Goal: Task Accomplishment & Management: Complete application form

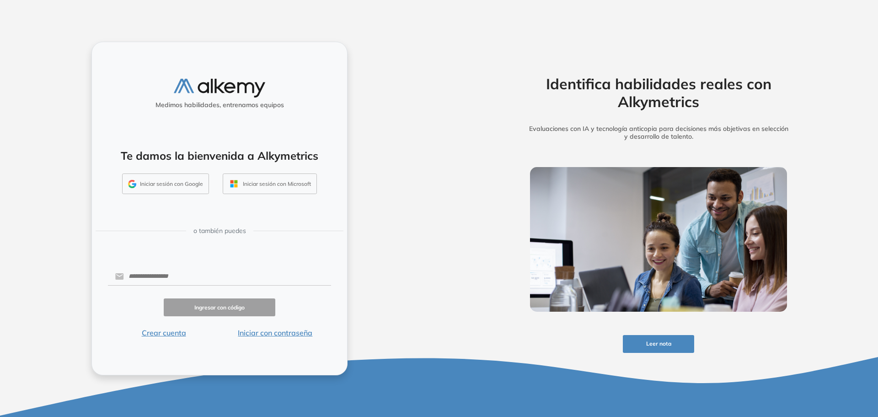
click at [272, 190] on button "Iniciar sesión con Microsoft" at bounding box center [270, 183] width 94 height 21
click at [187, 280] on input "text" at bounding box center [227, 276] width 207 height 17
type input "**********"
click at [234, 311] on button "Ingresar con código" at bounding box center [220, 307] width 112 height 18
click at [156, 328] on button "Crear cuenta" at bounding box center [164, 332] width 112 height 11
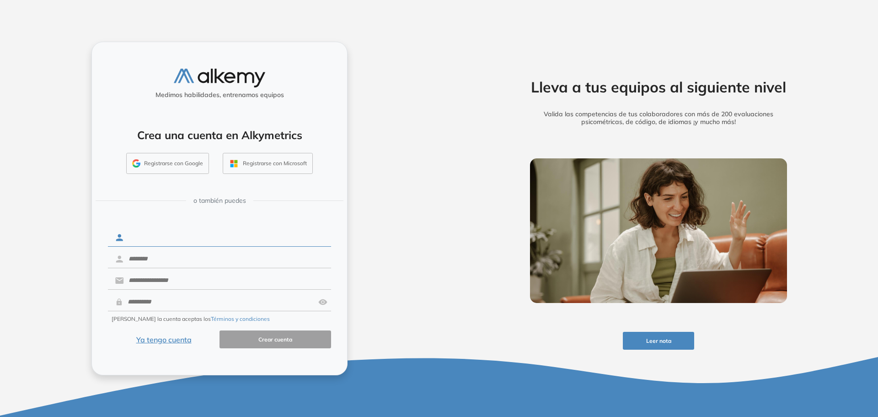
click at [153, 238] on input "text" at bounding box center [227, 237] width 207 height 17
click at [179, 235] on input "text" at bounding box center [227, 237] width 207 height 17
type input "***"
type input "*****"
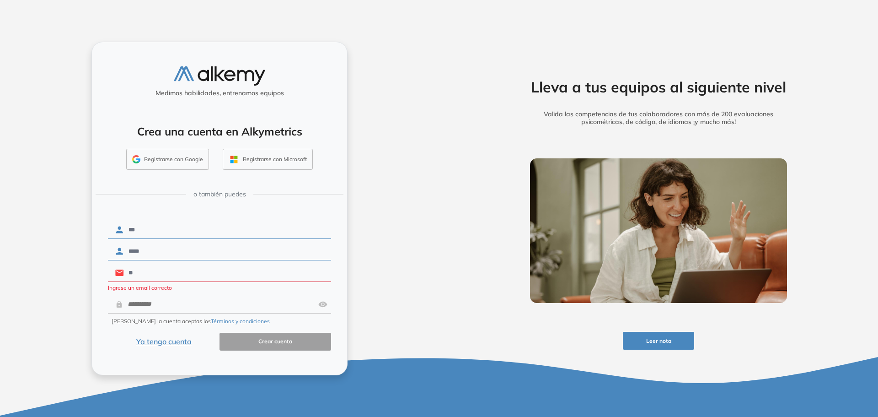
type input "**********"
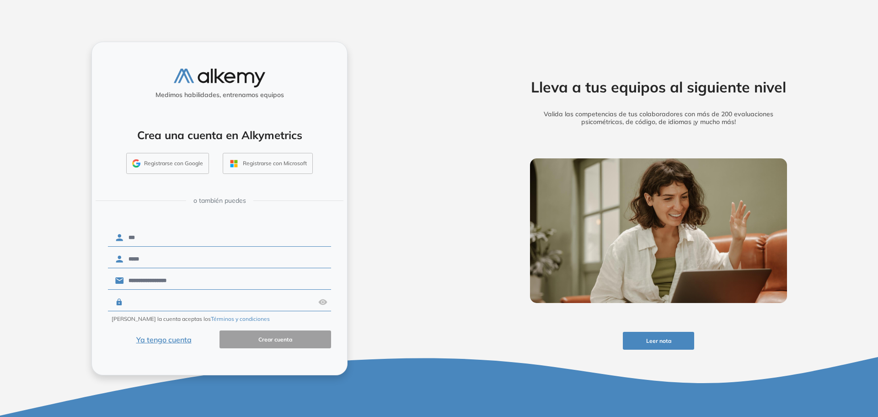
click at [179, 301] on input "text" at bounding box center [219, 301] width 192 height 17
type input "********"
click at [259, 337] on button "Crear cuenta" at bounding box center [276, 339] width 112 height 18
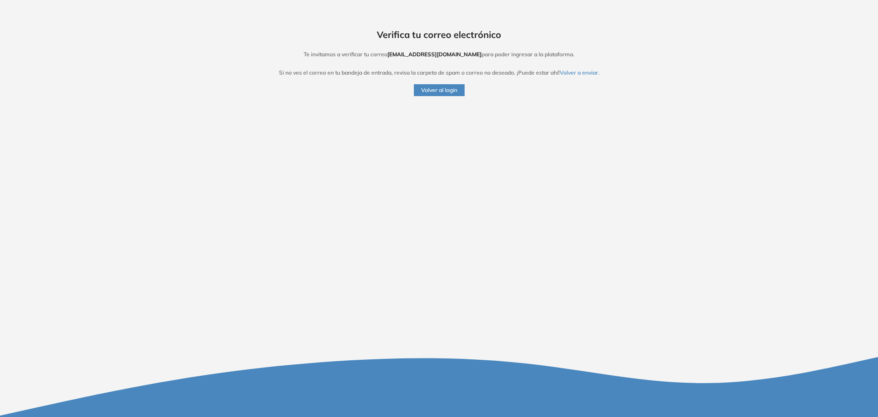
click at [433, 101] on div "Verifica tu correo electrónico Te invitamos a verificar tu correo [EMAIL_ADDRES…" at bounding box center [439, 208] width 878 height 417
click at [431, 95] on button "Volver al login" at bounding box center [439, 90] width 51 height 12
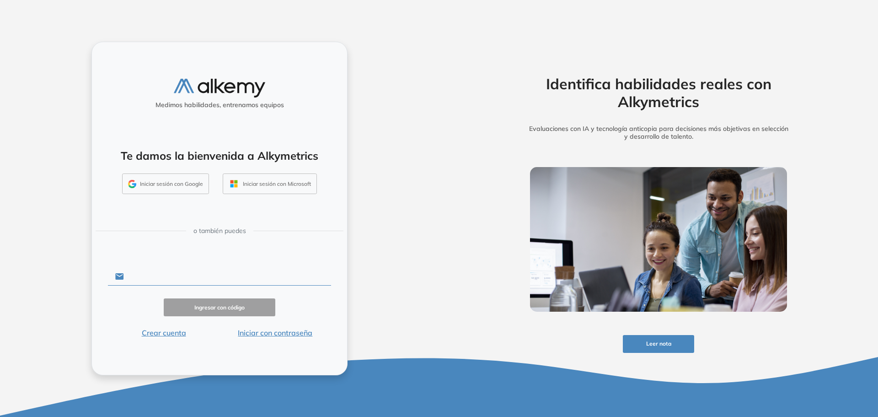
click at [171, 281] on input "text" at bounding box center [227, 276] width 207 height 17
type input "**********"
click at [231, 305] on button "Ingresar con código" at bounding box center [220, 307] width 112 height 18
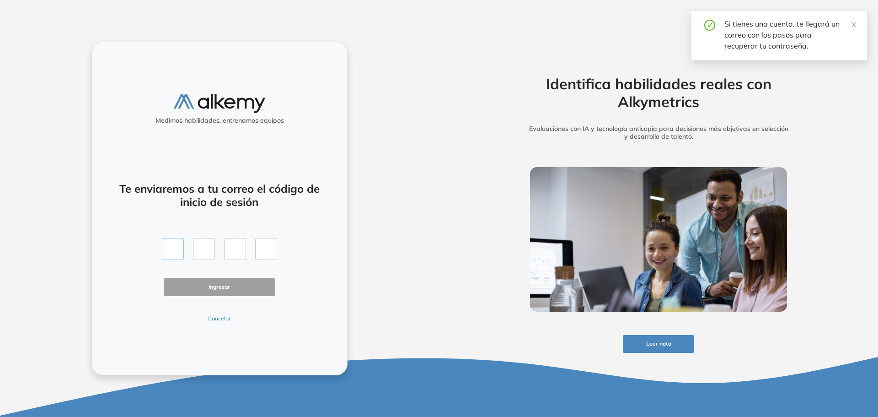
click at [174, 246] on input "text" at bounding box center [173, 249] width 22 height 22
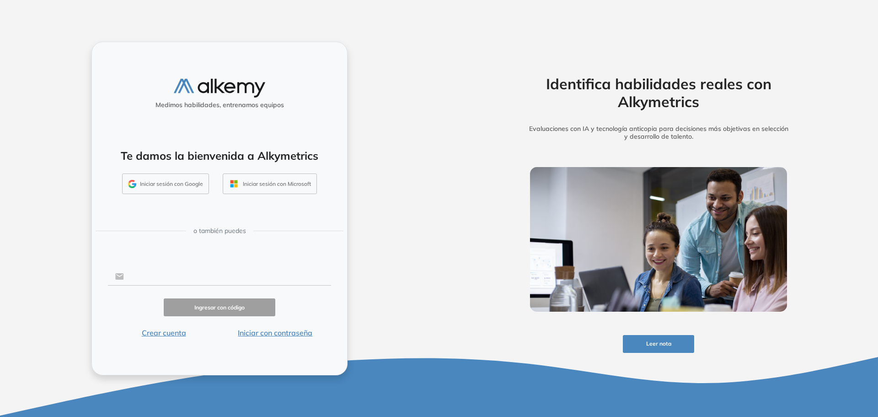
click at [234, 271] on input "text" at bounding box center [227, 276] width 207 height 17
type input "**********"
click at [231, 311] on button "Ingresar con código" at bounding box center [220, 307] width 112 height 18
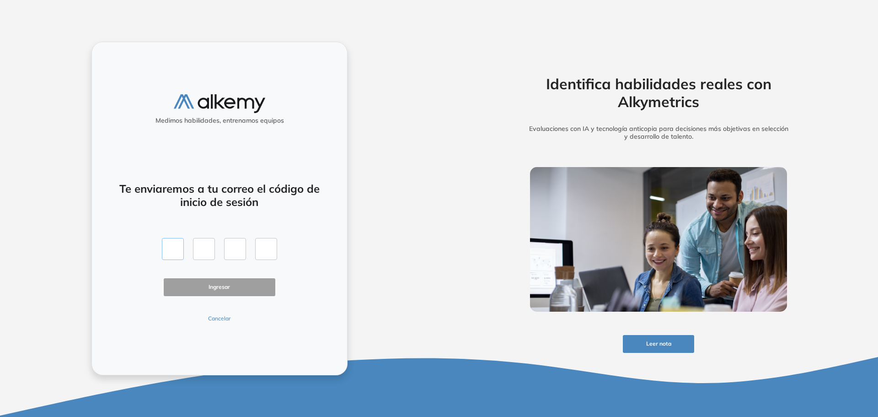
click at [180, 256] on input "text" at bounding box center [173, 249] width 22 height 22
type input "*"
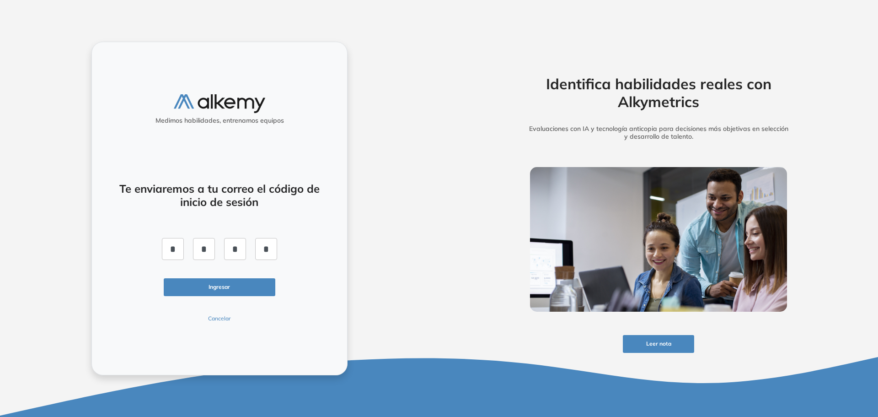
click at [223, 280] on button "Ingresar" at bounding box center [220, 287] width 112 height 18
drag, startPoint x: 172, startPoint y: 247, endPoint x: 361, endPoint y: 240, distance: 188.2
click at [361, 240] on div "Medimos habilidades, entrenamos equipos Te enviaremos a tu correo el código de …" at bounding box center [219, 208] width 439 height 417
type input "*"
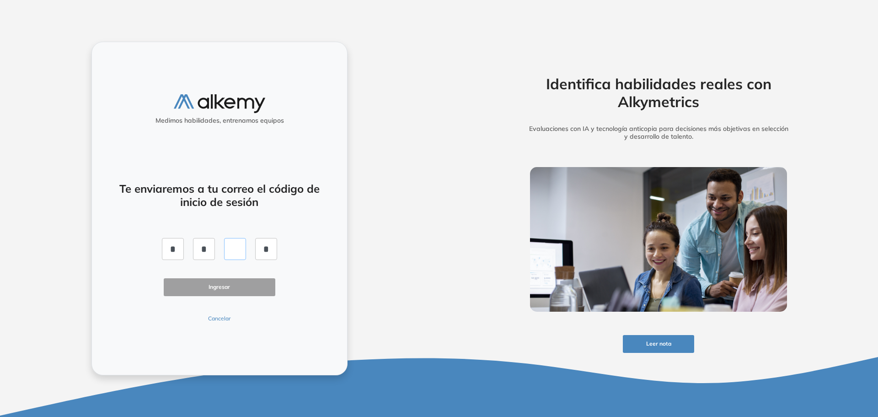
type input "*"
click at [256, 288] on button "Ingresar" at bounding box center [220, 287] width 112 height 18
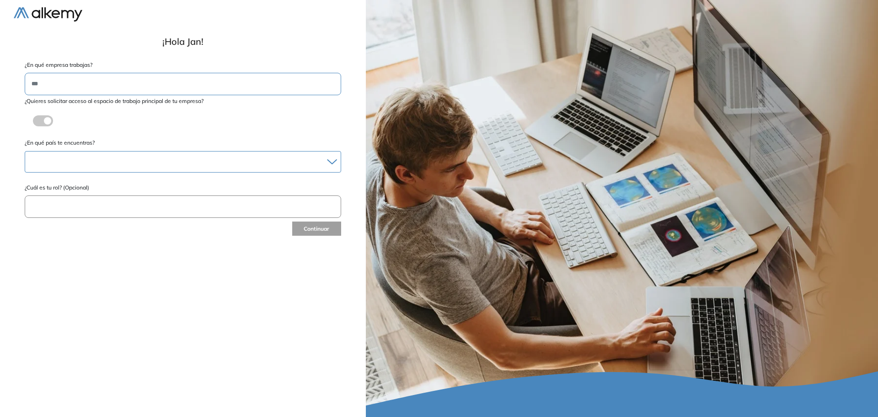
click at [81, 156] on div at bounding box center [183, 161] width 316 height 13
click at [95, 167] on div at bounding box center [183, 161] width 316 height 13
click at [104, 209] on div "Perú" at bounding box center [183, 215] width 315 height 16
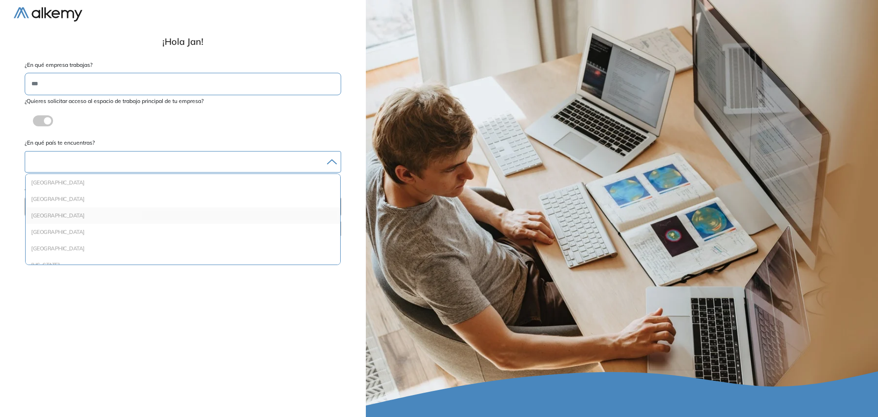
click at [102, 213] on li "Perú" at bounding box center [182, 215] width 307 height 9
click at [321, 240] on div "**********" at bounding box center [183, 208] width 339 height 402
click at [318, 236] on button "Continuar" at bounding box center [316, 230] width 50 height 15
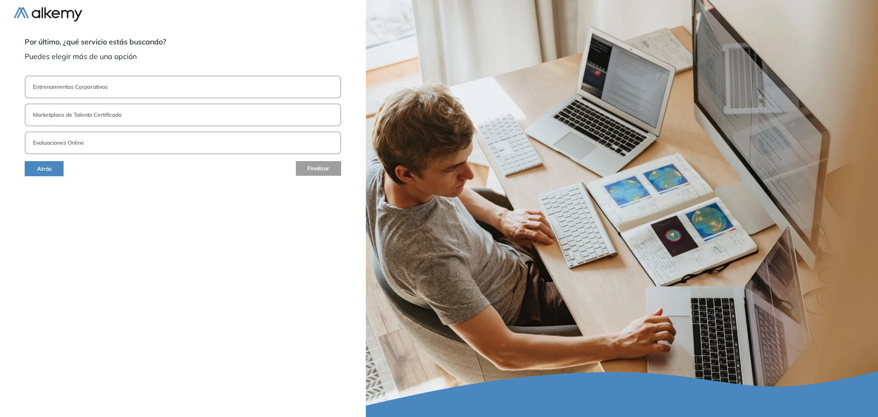
click at [99, 89] on p "Entrenamientos Corporativos" at bounding box center [70, 87] width 75 height 8
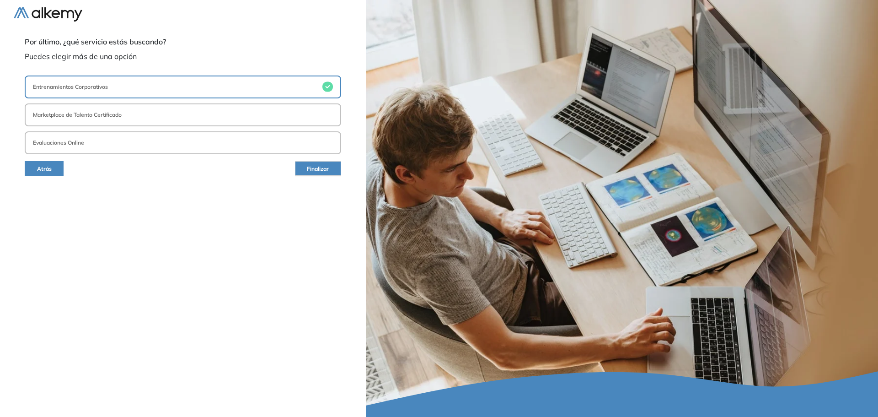
click at [135, 115] on button "Marketplace de Talento Certificado" at bounding box center [183, 114] width 317 height 23
click at [140, 138] on button "Evaluaciones Online" at bounding box center [183, 142] width 317 height 23
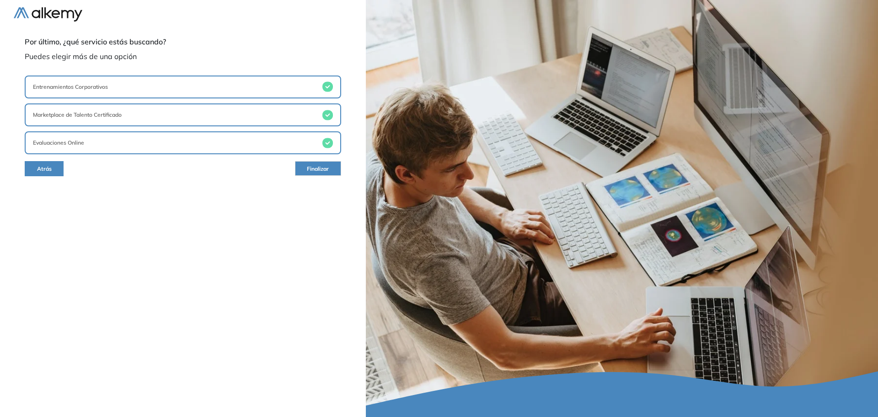
click at [140, 138] on button "Evaluaciones Online" at bounding box center [183, 142] width 317 height 23
click at [139, 110] on button "Marketplace de Talento Certificado" at bounding box center [183, 114] width 317 height 23
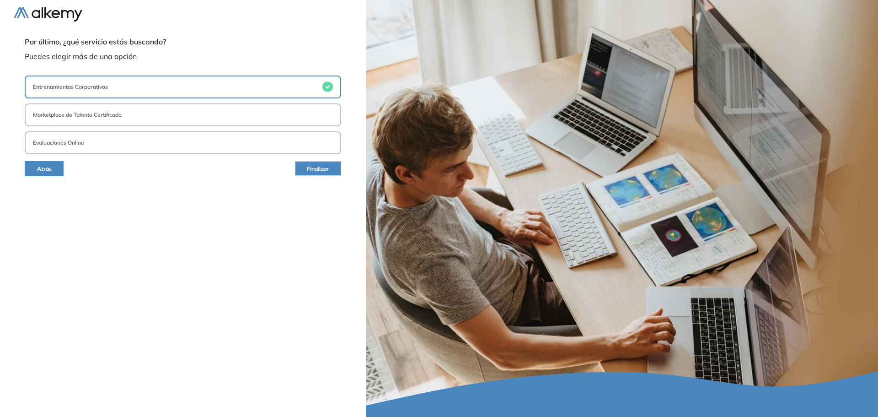
click at [147, 148] on button "Evaluaciones Online" at bounding box center [183, 142] width 317 height 23
click at [311, 162] on button "Finalizar" at bounding box center [318, 168] width 46 height 15
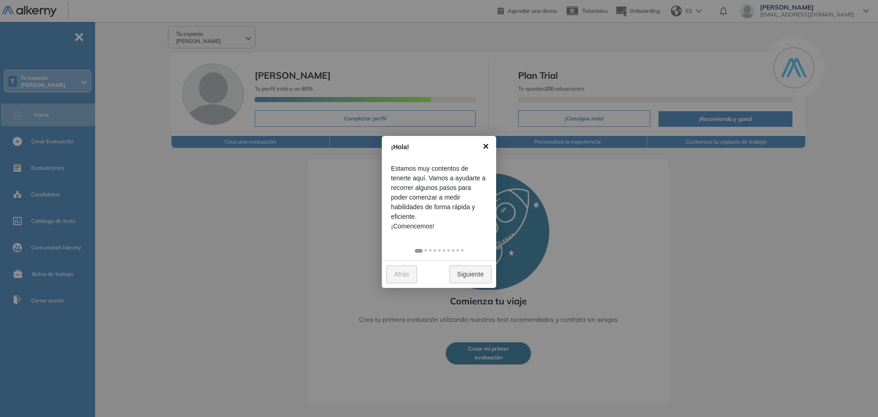
click at [485, 148] on link "×" at bounding box center [486, 146] width 21 height 21
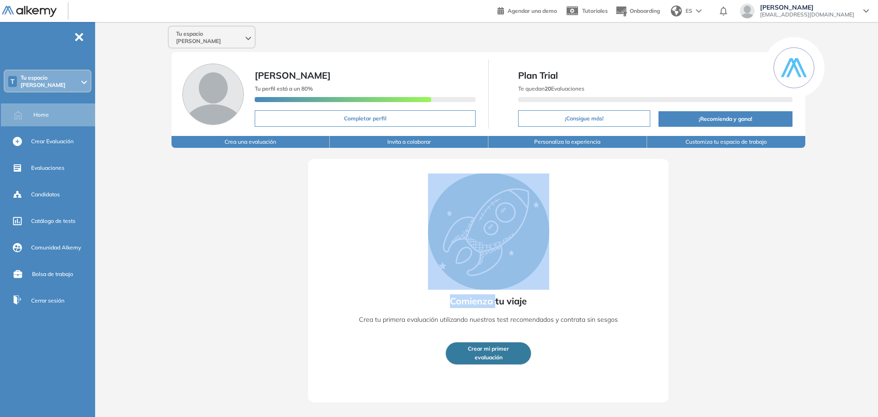
click at [485, 148] on div "Comienza tu viaje Crea tu primera evaluación utilizando nuestros test recomenda…" at bounding box center [488, 275] width 721 height 254
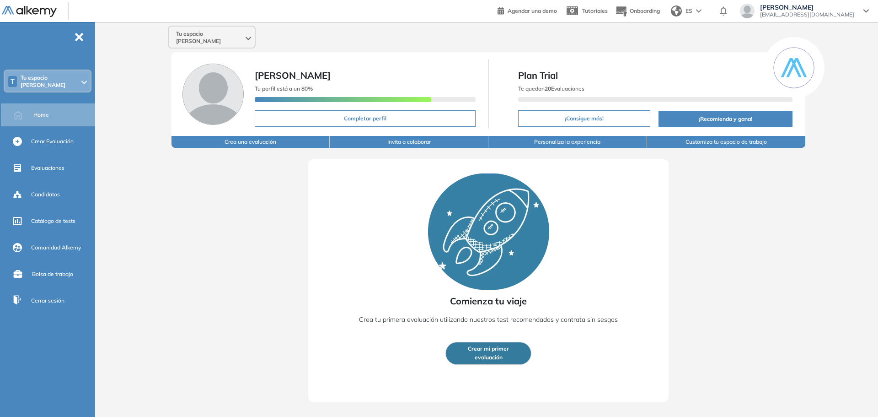
click at [272, 208] on div "Comienza tu viaje Crea tu primera evaluación utilizando nuestros test recomenda…" at bounding box center [488, 275] width 721 height 254
click at [54, 144] on div "Crear Evaluación" at bounding box center [62, 142] width 62 height 16
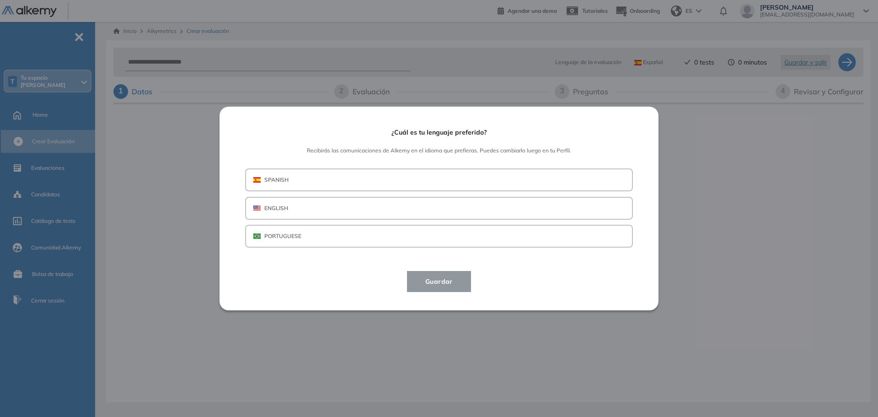
click at [59, 172] on div "¿Cuál es tu lenguaje preferido? Recibirás las comunicaciones de Alkemy en el id…" at bounding box center [439, 208] width 878 height 417
click at [317, 186] on button "SPANISH" at bounding box center [439, 179] width 388 height 23
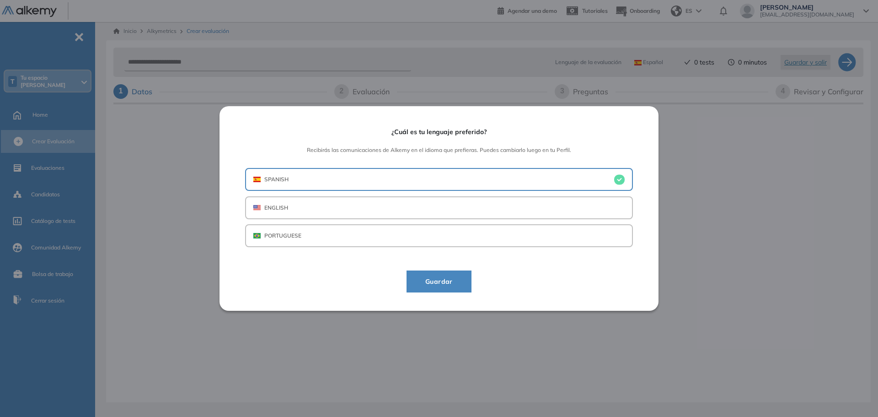
click at [423, 275] on button "Guardar" at bounding box center [439, 281] width 65 height 22
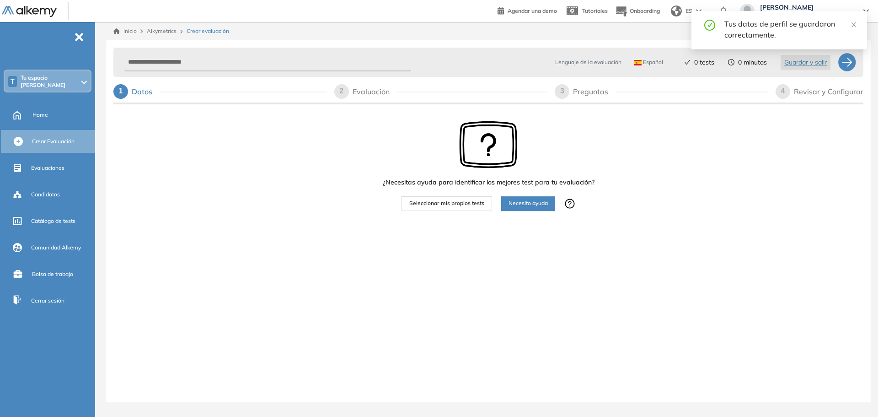
click at [237, 178] on div "¿Necesitas ayuda para identificar los mejores test para tu evaluación? Seleccio…" at bounding box center [488, 194] width 750 height 176
click at [59, 191] on span "Candidatos" at bounding box center [45, 194] width 29 height 8
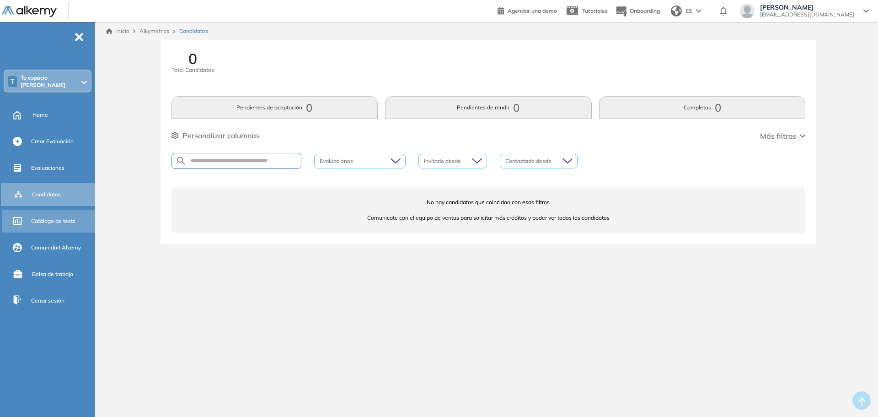
click at [70, 217] on span "Catálogo de tests" at bounding box center [53, 221] width 44 height 8
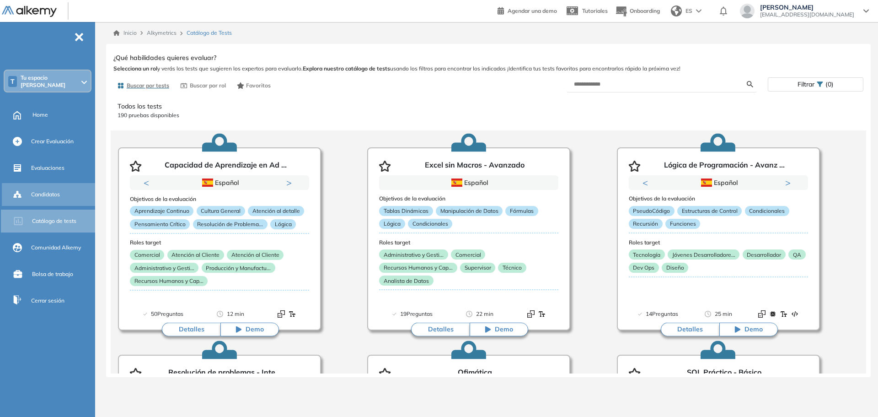
click at [52, 193] on span "Candidatos" at bounding box center [45, 194] width 29 height 8
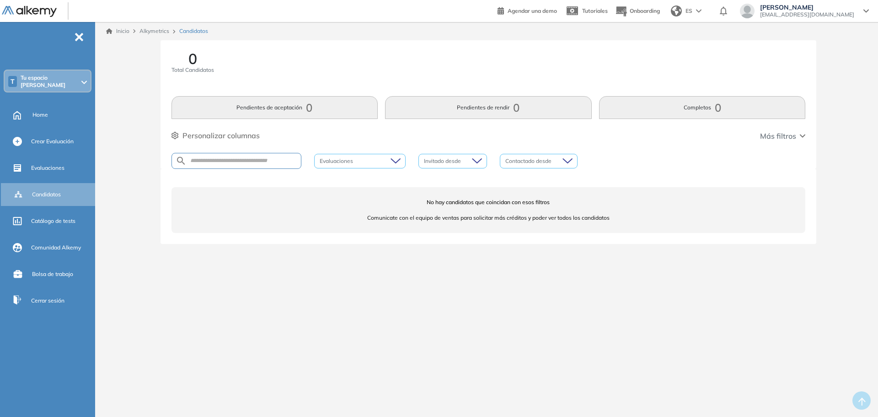
click at [69, 80] on div "T Tu espacio [PERSON_NAME]" at bounding box center [48, 81] width 86 height 22
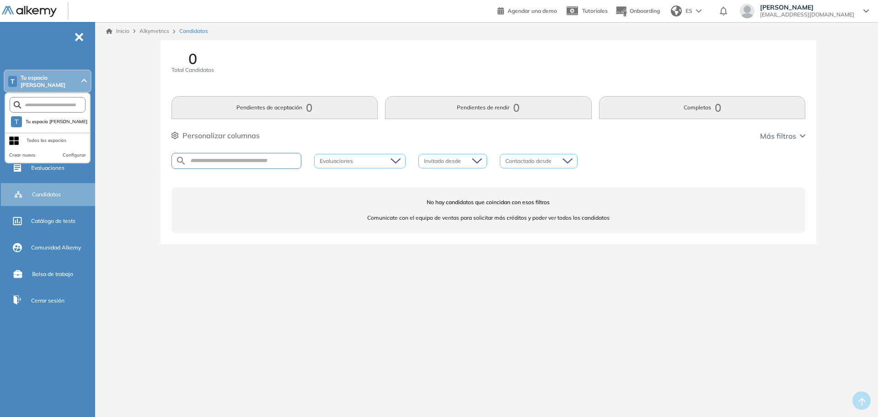
click at [56, 140] on div "Todos los espacios" at bounding box center [47, 140] width 40 height 7
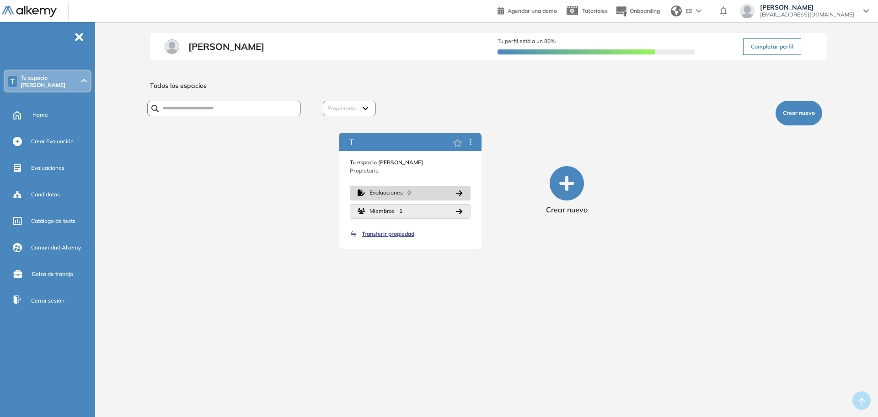
click at [379, 215] on span "Miembros" at bounding box center [382, 211] width 25 height 9
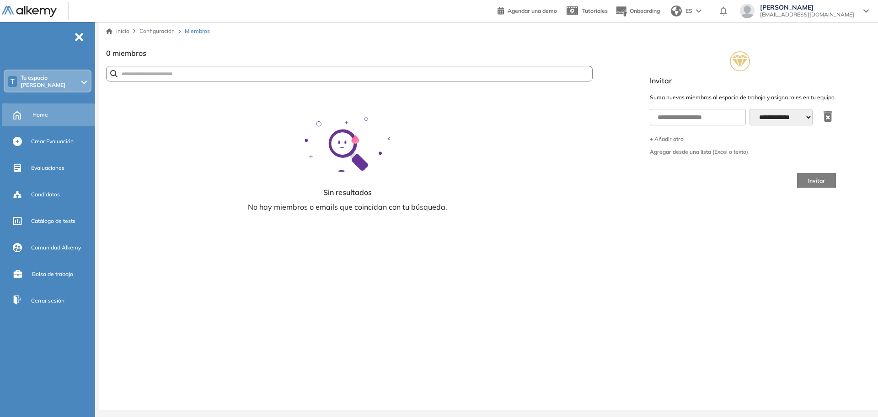
click at [62, 115] on div "Home" at bounding box center [62, 115] width 61 height 16
